Goal: Transaction & Acquisition: Purchase product/service

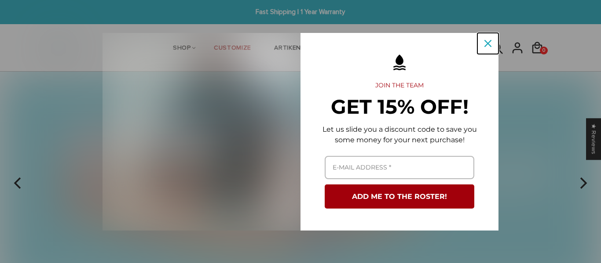
click at [489, 41] on icon "close icon" at bounding box center [487, 43] width 7 height 7
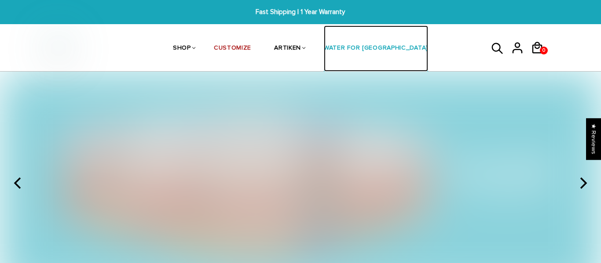
click at [387, 31] on link "WATER FOR [GEOGRAPHIC_DATA]" at bounding box center [376, 49] width 104 height 47
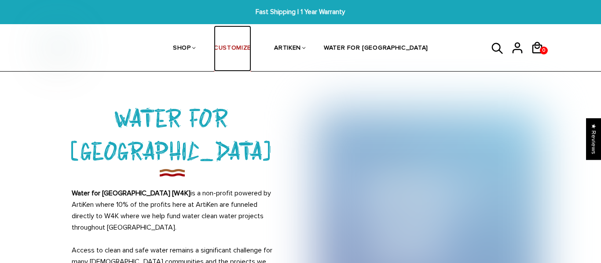
click at [248, 45] on link "CUSTOMIZE" at bounding box center [232, 49] width 37 height 47
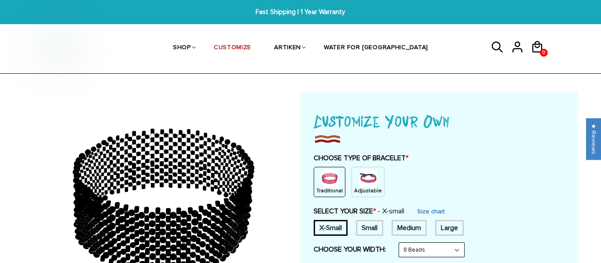
click at [363, 186] on img at bounding box center [368, 179] width 18 height 18
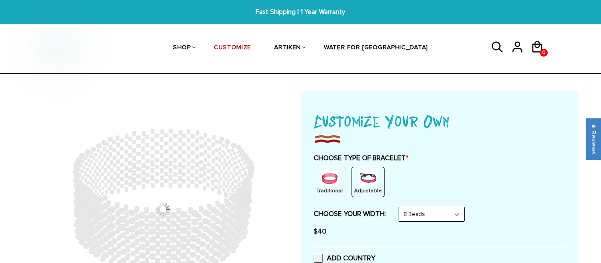
click at [363, 186] on img at bounding box center [368, 179] width 18 height 18
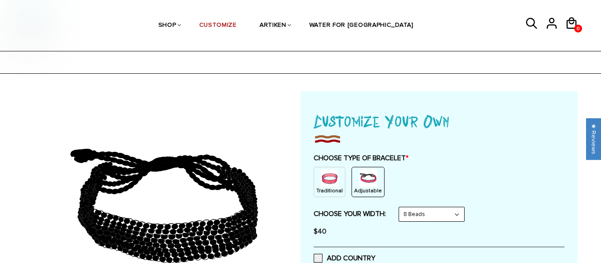
scroll to position [37, 0]
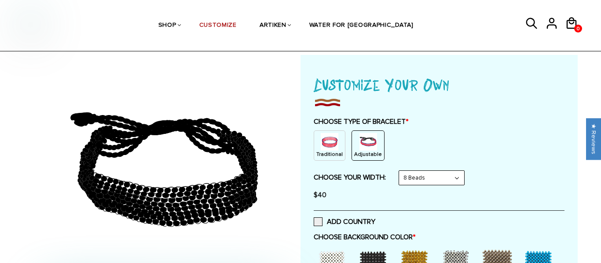
click at [488, 133] on div "Traditional Adjustable" at bounding box center [439, 146] width 251 height 30
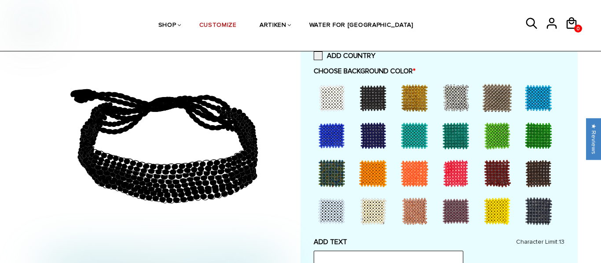
scroll to position [204, 0]
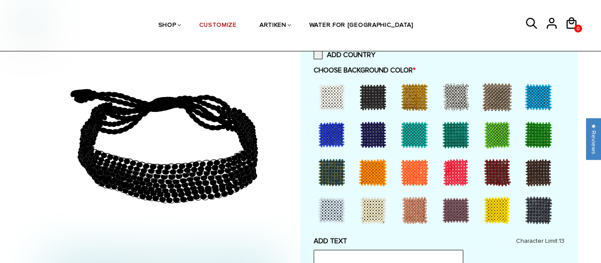
click at [408, 172] on div at bounding box center [414, 172] width 35 height 35
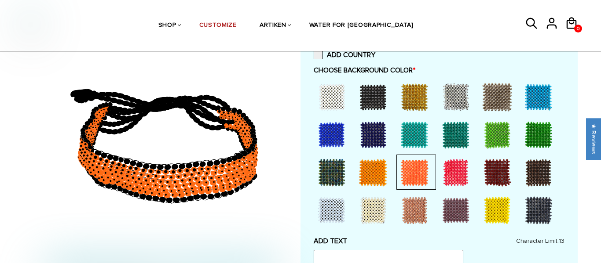
click at [384, 175] on div at bounding box center [372, 172] width 35 height 35
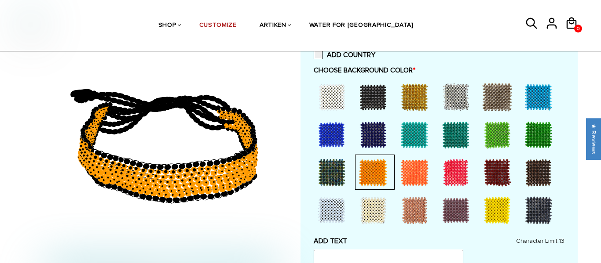
click at [415, 174] on div at bounding box center [414, 172] width 35 height 35
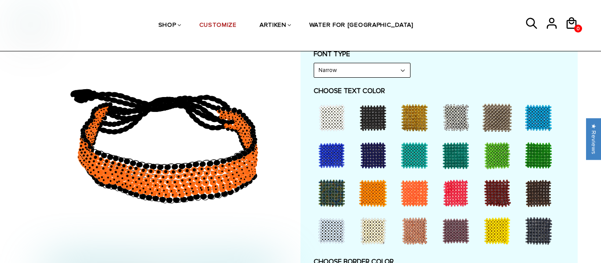
scroll to position [430, 0]
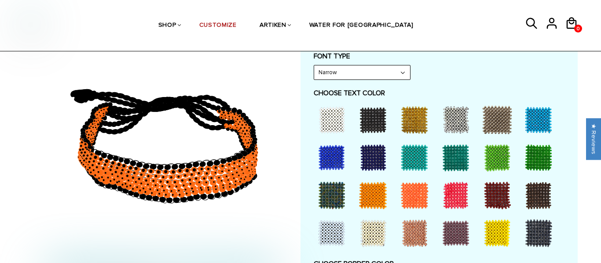
click at [330, 158] on div at bounding box center [331, 157] width 35 height 35
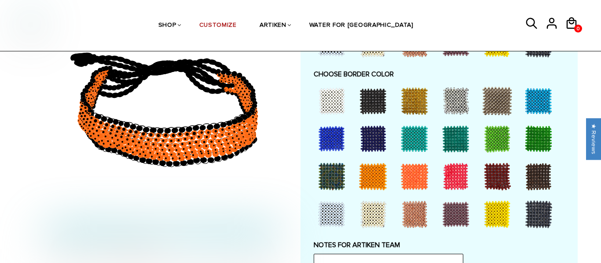
scroll to position [623, 0]
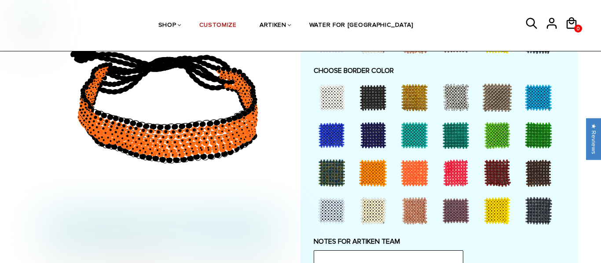
click at [372, 172] on div at bounding box center [372, 173] width 35 height 35
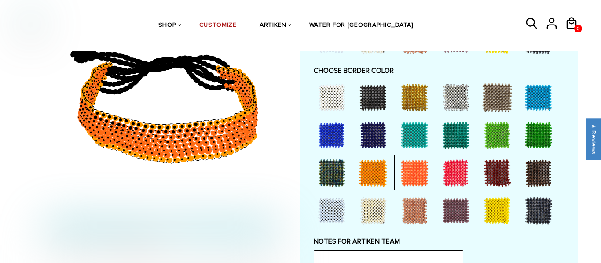
click at [414, 173] on div at bounding box center [414, 173] width 35 height 35
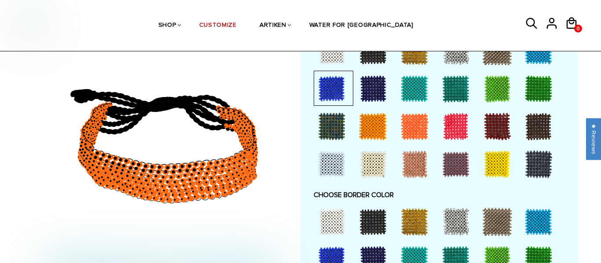
scroll to position [496, 0]
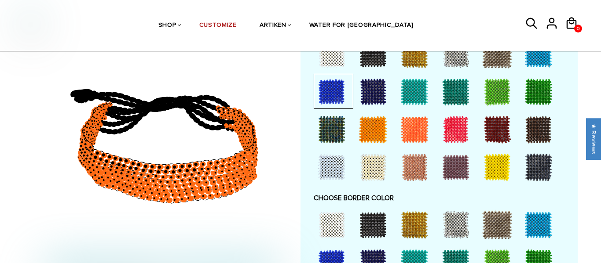
click at [376, 138] on div at bounding box center [372, 129] width 35 height 35
click at [418, 136] on div at bounding box center [414, 129] width 35 height 35
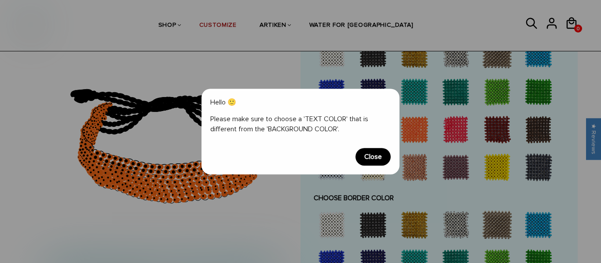
click at [381, 157] on span "Close" at bounding box center [372, 157] width 35 height 18
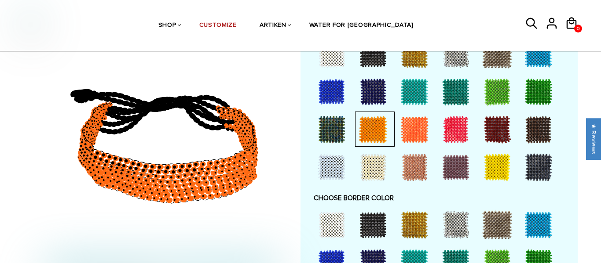
click at [407, 166] on div at bounding box center [414, 167] width 35 height 35
click at [497, 163] on div at bounding box center [496, 167] width 35 height 35
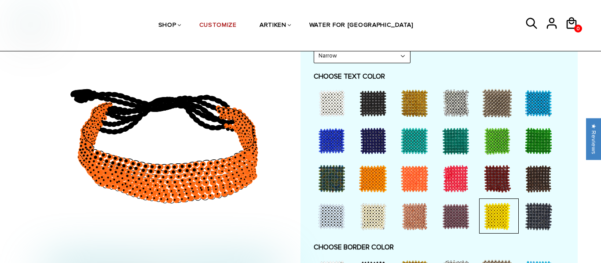
scroll to position [442, 0]
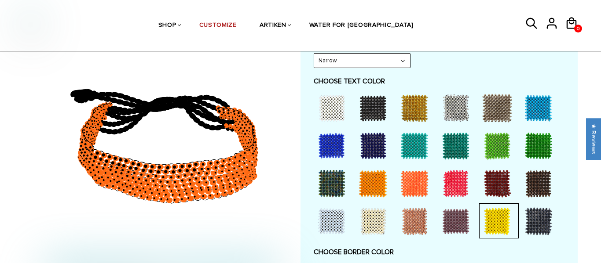
click at [378, 106] on div at bounding box center [372, 108] width 35 height 35
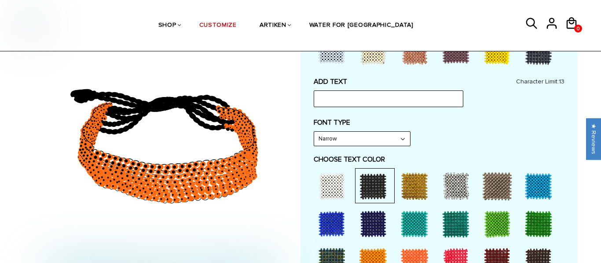
scroll to position [360, 0]
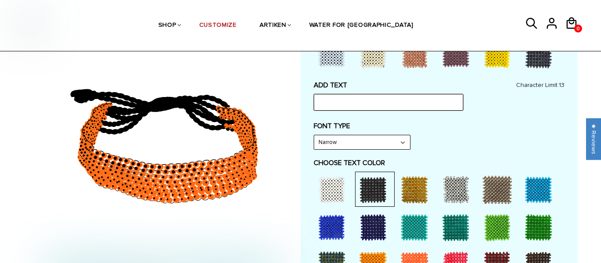
click at [363, 106] on input "text" at bounding box center [389, 102] width 150 height 17
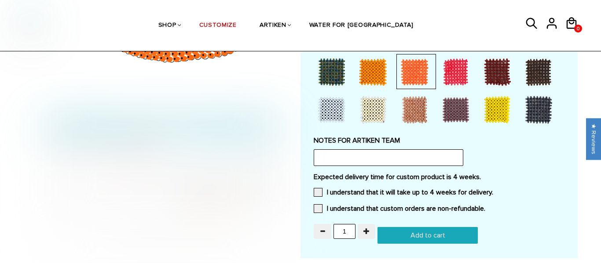
scroll to position [716, 0]
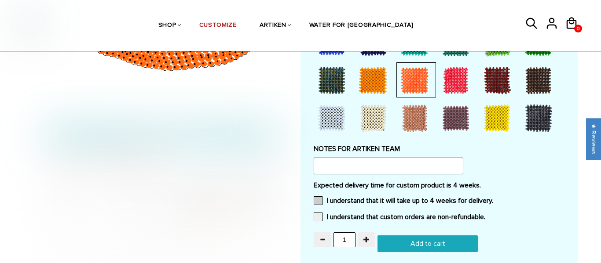
type input "YOLO"
click at [314, 201] on span at bounding box center [318, 201] width 9 height 9
click at [493, 198] on input "I understand that it will take up to 4 weeks for delivery." at bounding box center [493, 198] width 0 height 0
click at [318, 218] on span at bounding box center [318, 217] width 9 height 9
click at [485, 215] on input "I understand that custom orders are non-refundable." at bounding box center [485, 215] width 0 height 0
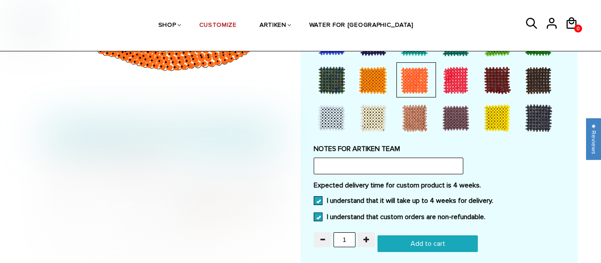
click at [386, 237] on input "Add to cart" at bounding box center [427, 244] width 100 height 17
type input "Add to cart"
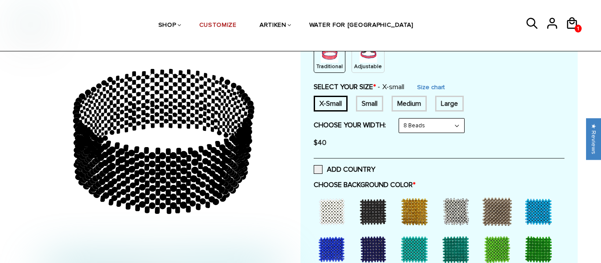
scroll to position [31, 0]
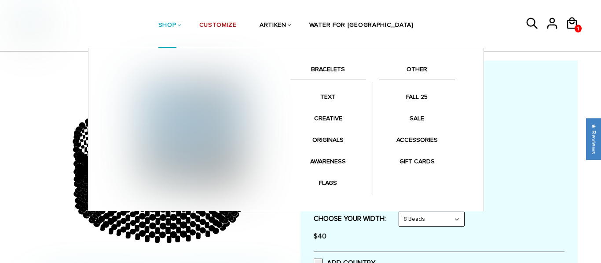
click at [176, 33] on link "SHOP" at bounding box center [167, 25] width 18 height 45
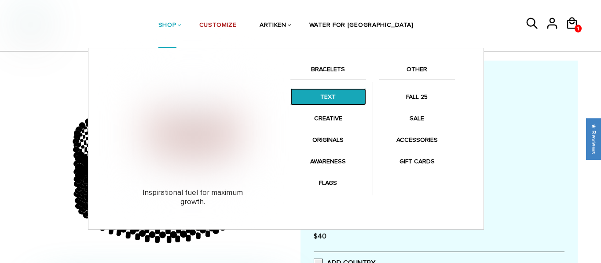
click at [315, 96] on link "TEXT" at bounding box center [328, 96] width 76 height 17
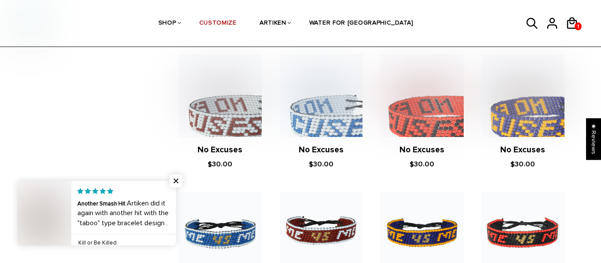
scroll to position [675, 0]
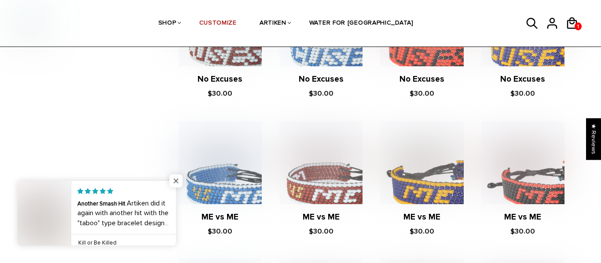
click at [175, 181] on span "Close popup widget" at bounding box center [175, 181] width 13 height 13
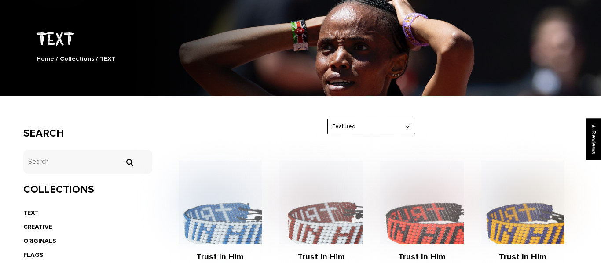
scroll to position [0, 0]
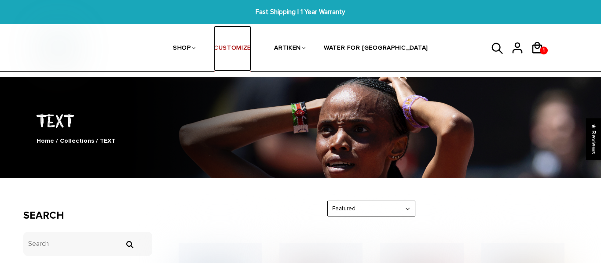
click at [251, 53] on link "CUSTOMIZE" at bounding box center [232, 49] width 37 height 47
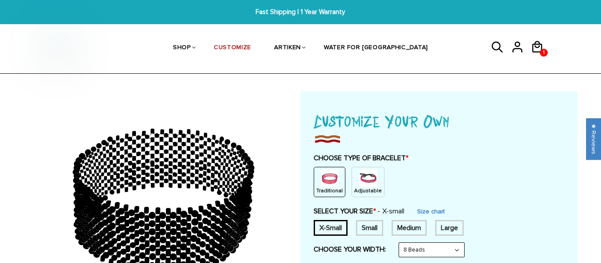
click at [353, 173] on div "Adjustable" at bounding box center [367, 182] width 33 height 30
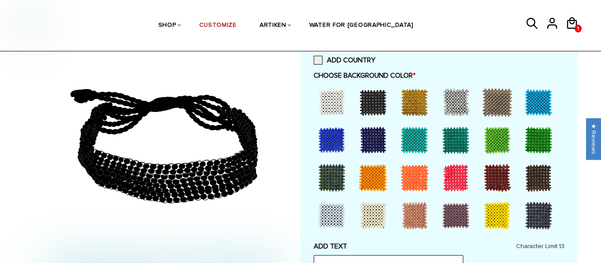
scroll to position [197, 0]
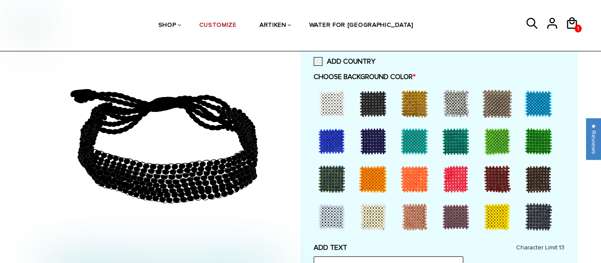
click at [336, 149] on div at bounding box center [331, 141] width 35 height 35
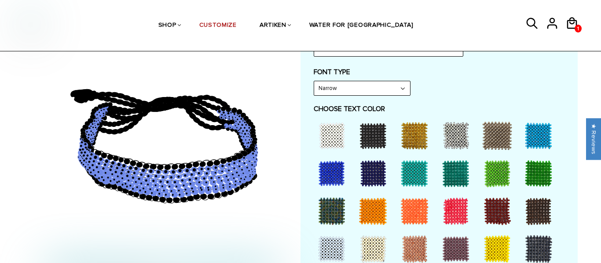
scroll to position [414, 0]
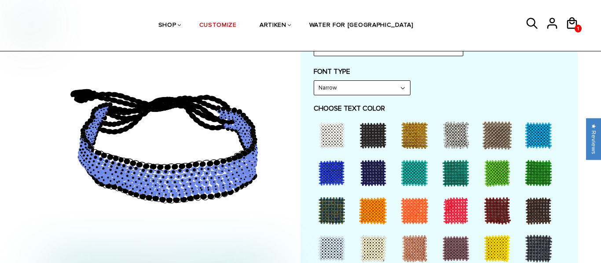
click at [332, 165] on div at bounding box center [331, 173] width 35 height 35
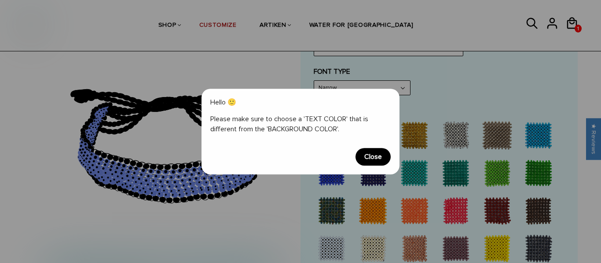
click at [369, 153] on span "Close" at bounding box center [372, 157] width 35 height 18
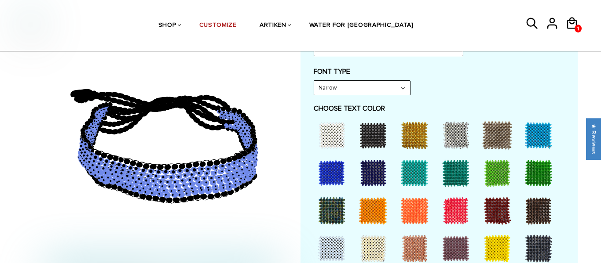
click at [371, 139] on div at bounding box center [372, 135] width 35 height 35
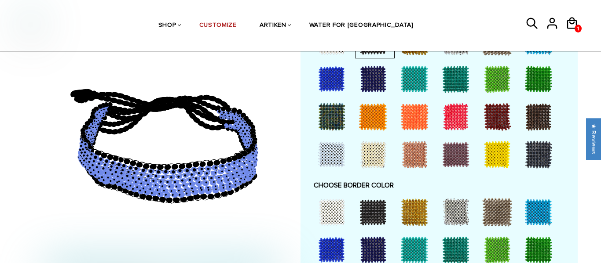
scroll to position [587, 0]
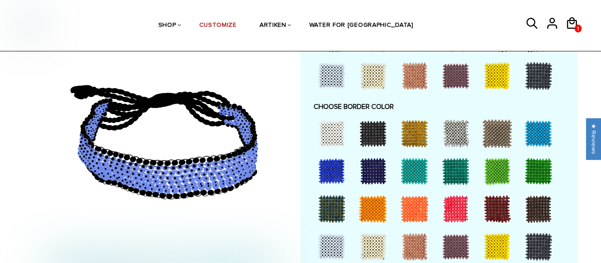
click at [335, 170] on div at bounding box center [331, 171] width 35 height 35
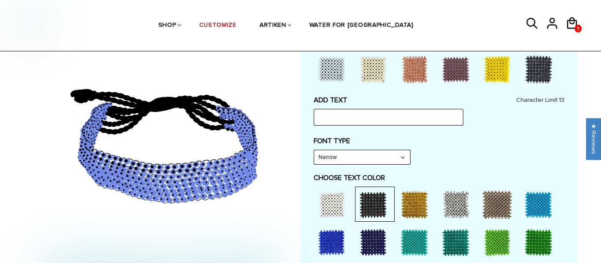
scroll to position [329, 0]
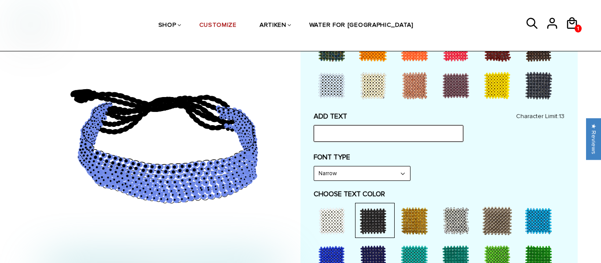
click at [335, 129] on input "text" at bounding box center [389, 133] width 150 height 17
type input ";"
click at [331, 174] on select "Narrow Bold" at bounding box center [362, 174] width 96 height 14
select select "Bold"
click at [314, 167] on select "Narrow Bold" at bounding box center [362, 174] width 96 height 14
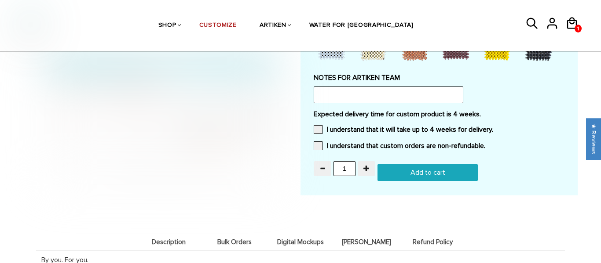
scroll to position [786, 0]
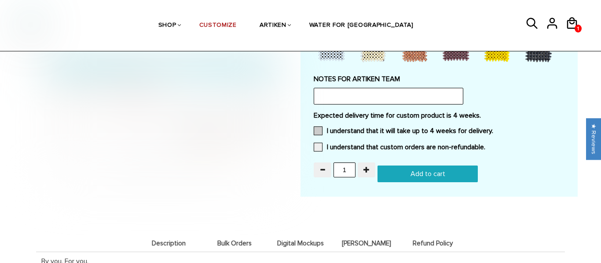
click at [322, 130] on span at bounding box center [318, 131] width 9 height 9
click at [493, 128] on input "I understand that it will take up to 4 weeks for delivery." at bounding box center [493, 128] width 0 height 0
click at [321, 150] on span at bounding box center [318, 147] width 9 height 9
click at [485, 145] on input "I understand that custom orders are non-refundable." at bounding box center [485, 145] width 0 height 0
click at [404, 169] on input "Add to cart" at bounding box center [427, 174] width 100 height 17
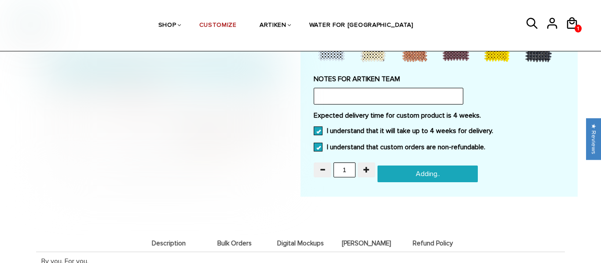
type input "Add to cart"
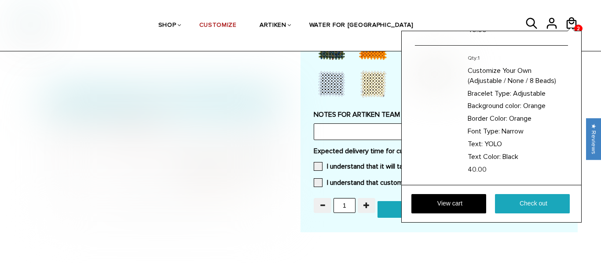
scroll to position [201, 0]
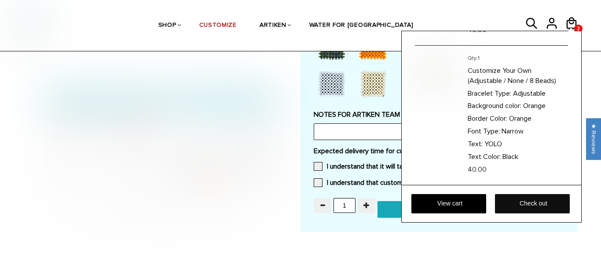
click at [526, 210] on link "Check out" at bounding box center [532, 203] width 75 height 19
